Goal: Task Accomplishment & Management: Manage account settings

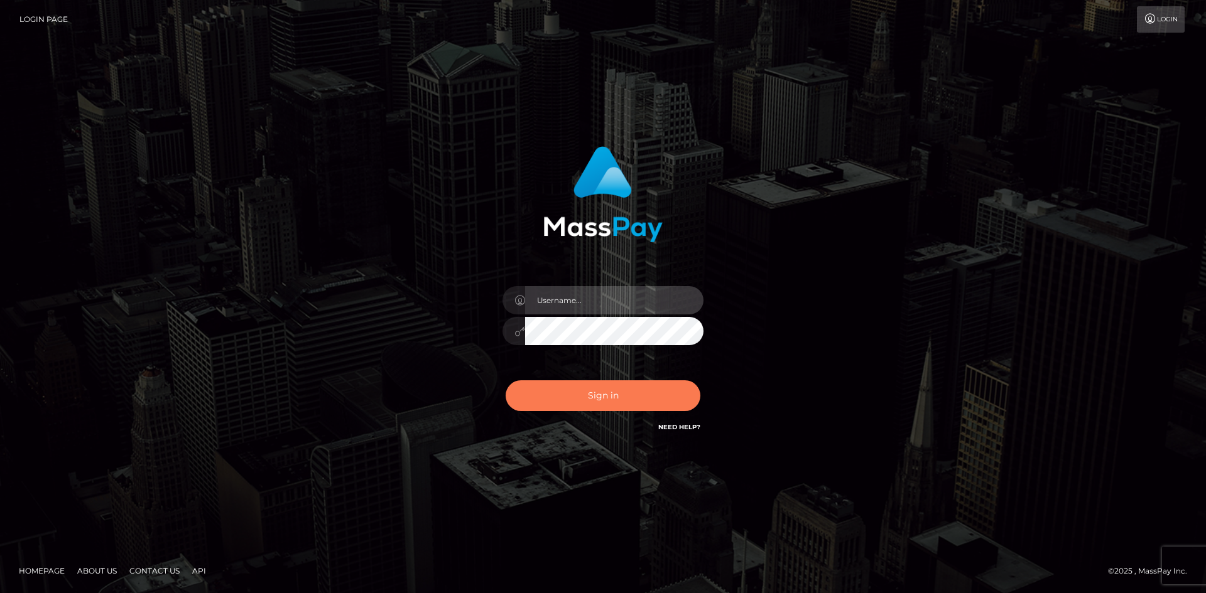
type input "hello.feetfinder"
click at [597, 395] on button "Sign in" at bounding box center [603, 396] width 195 height 31
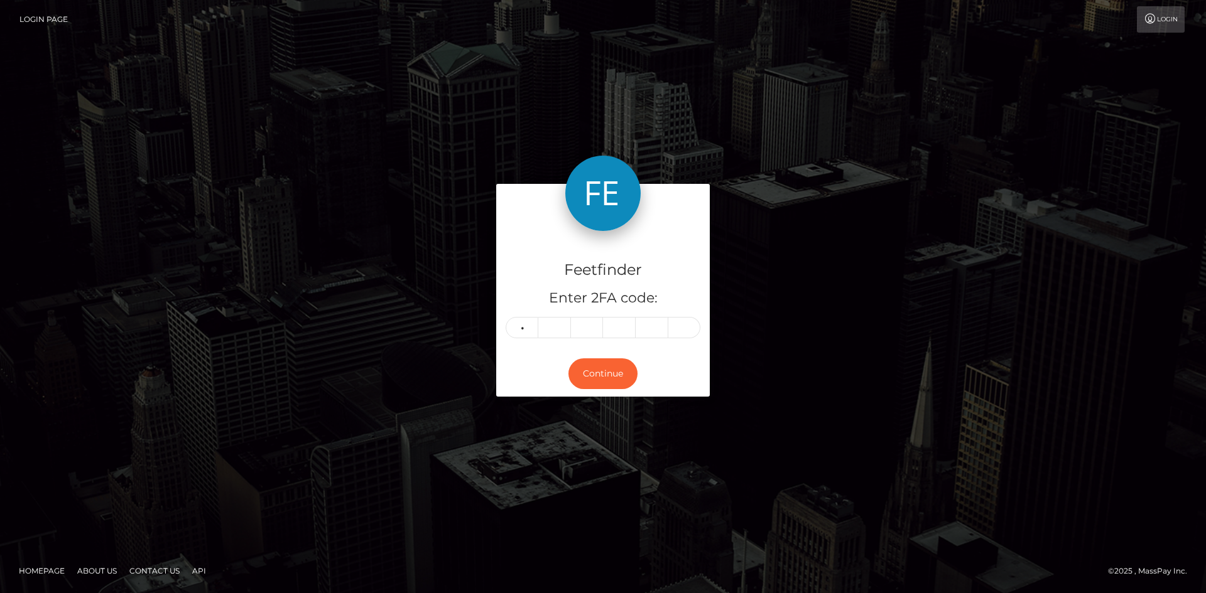
type input "0"
type input "5"
type input "8"
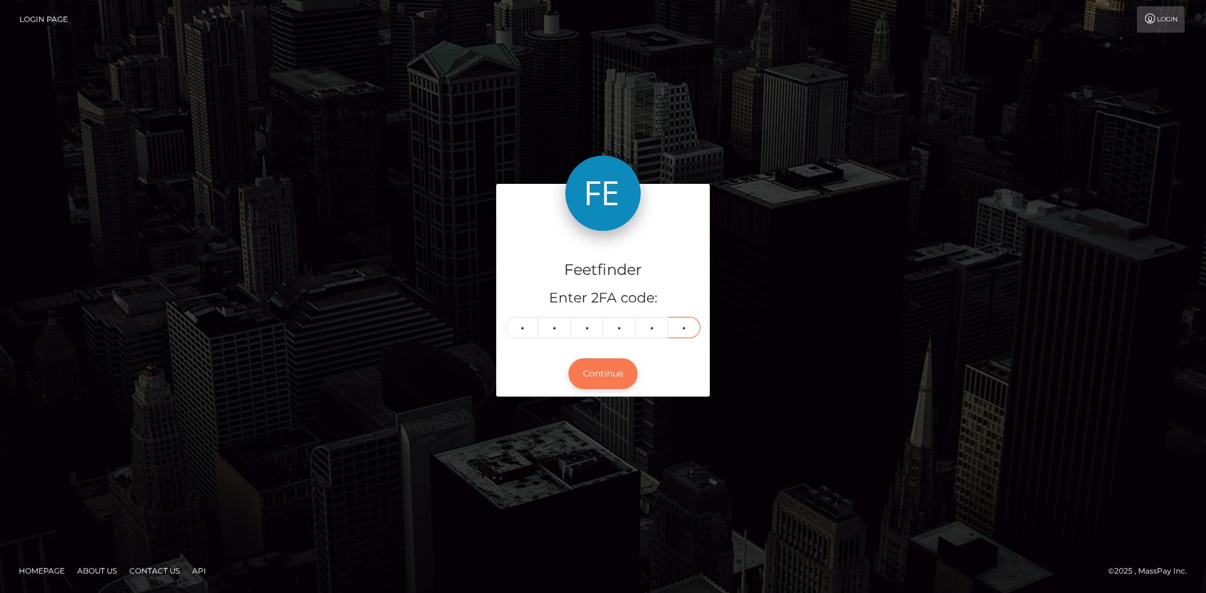
type input "9"
click at [598, 374] on button "Continue" at bounding box center [602, 374] width 69 height 31
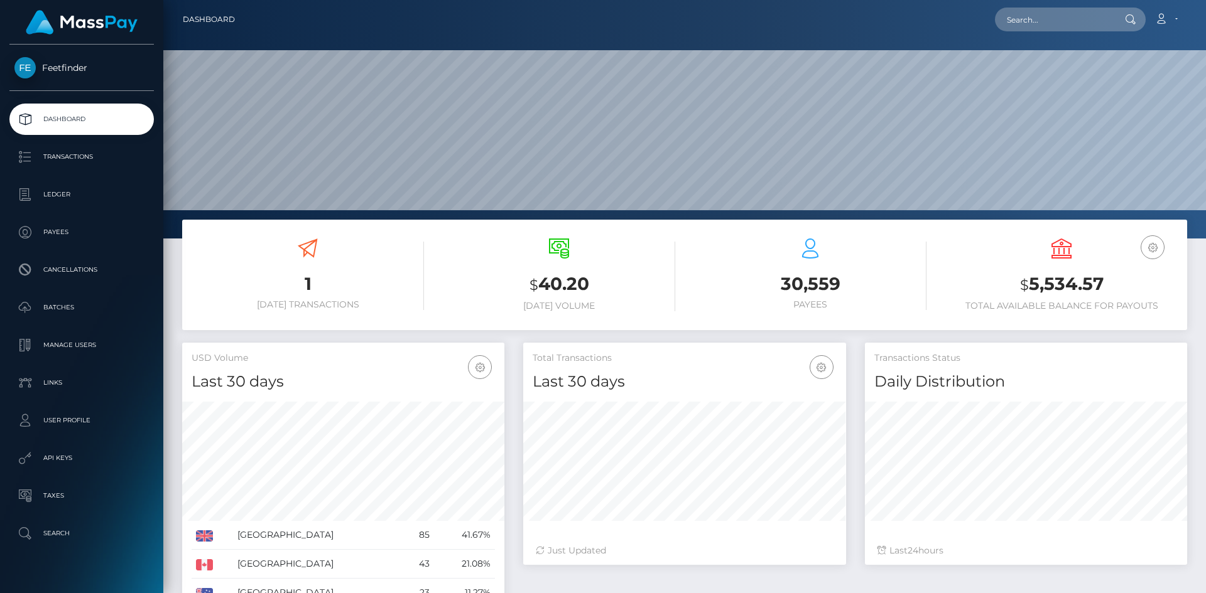
scroll to position [223, 323]
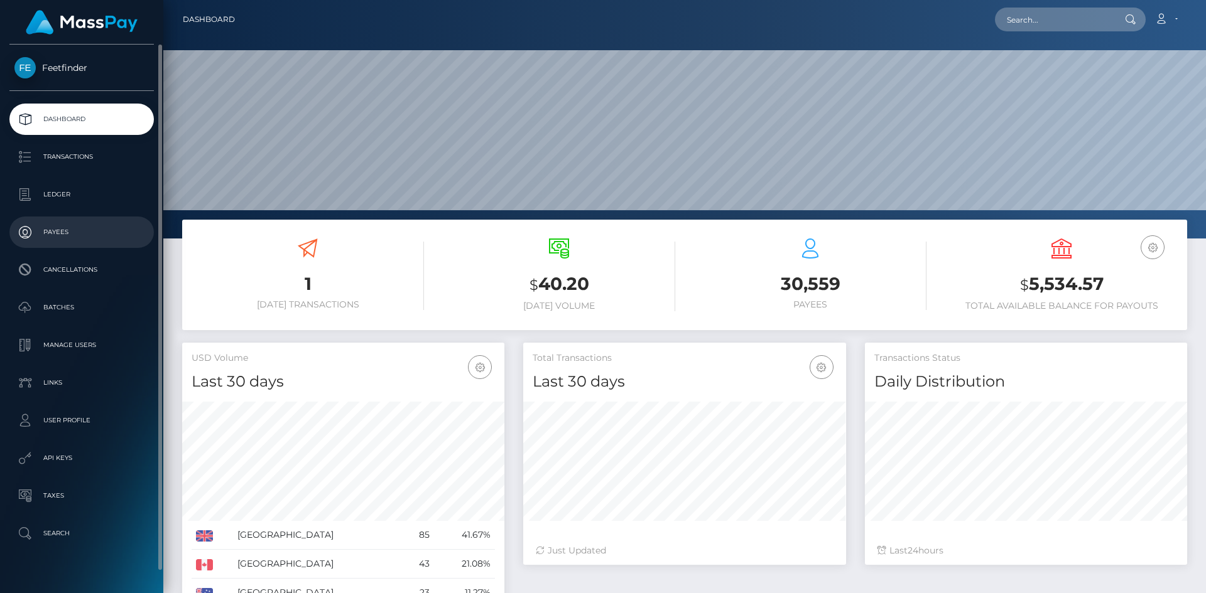
click at [76, 231] on p "Payees" at bounding box center [81, 232] width 134 height 19
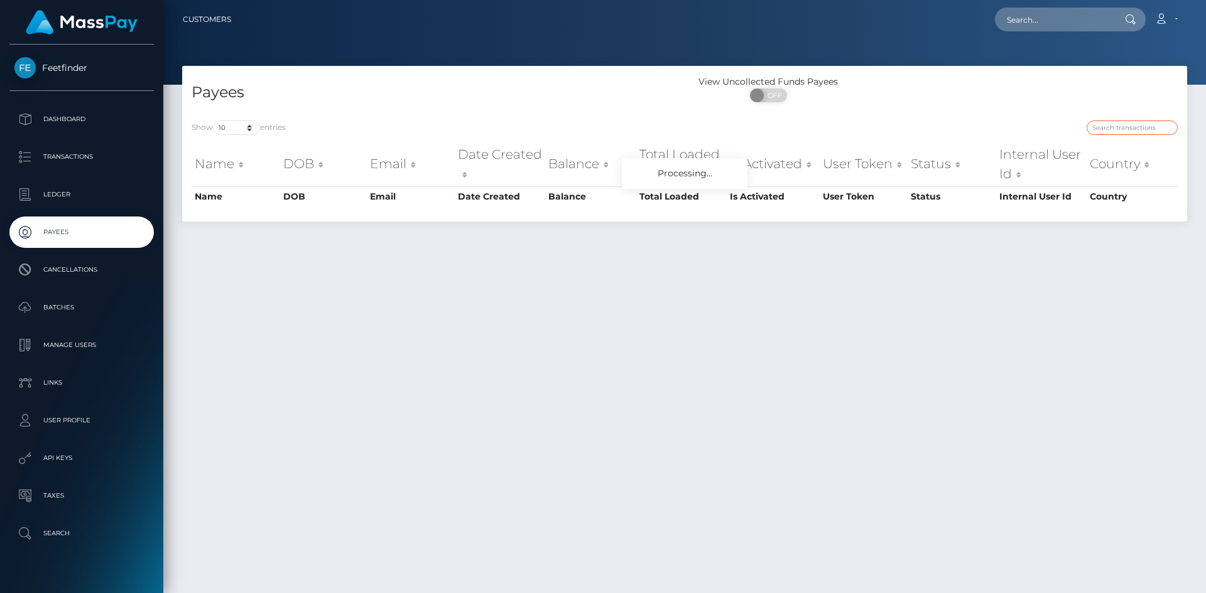
click at [1121, 132] on input "search" at bounding box center [1131, 128] width 91 height 14
paste input "c6498bec-9570-11f0-bd85-0694aced620b"
type input "c6498bec-9570-11f0-bd85-0694aced620b"
